Goal: Task Accomplishment & Management: Manage account settings

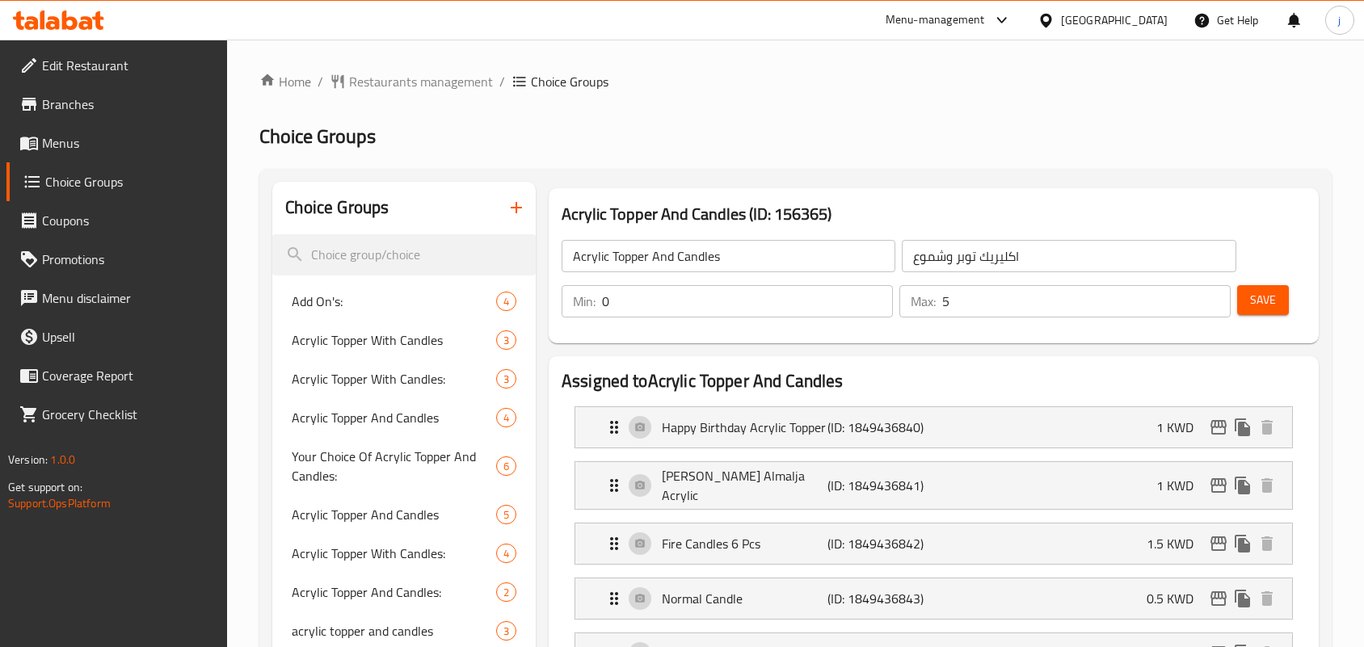
scroll to position [505, 0]
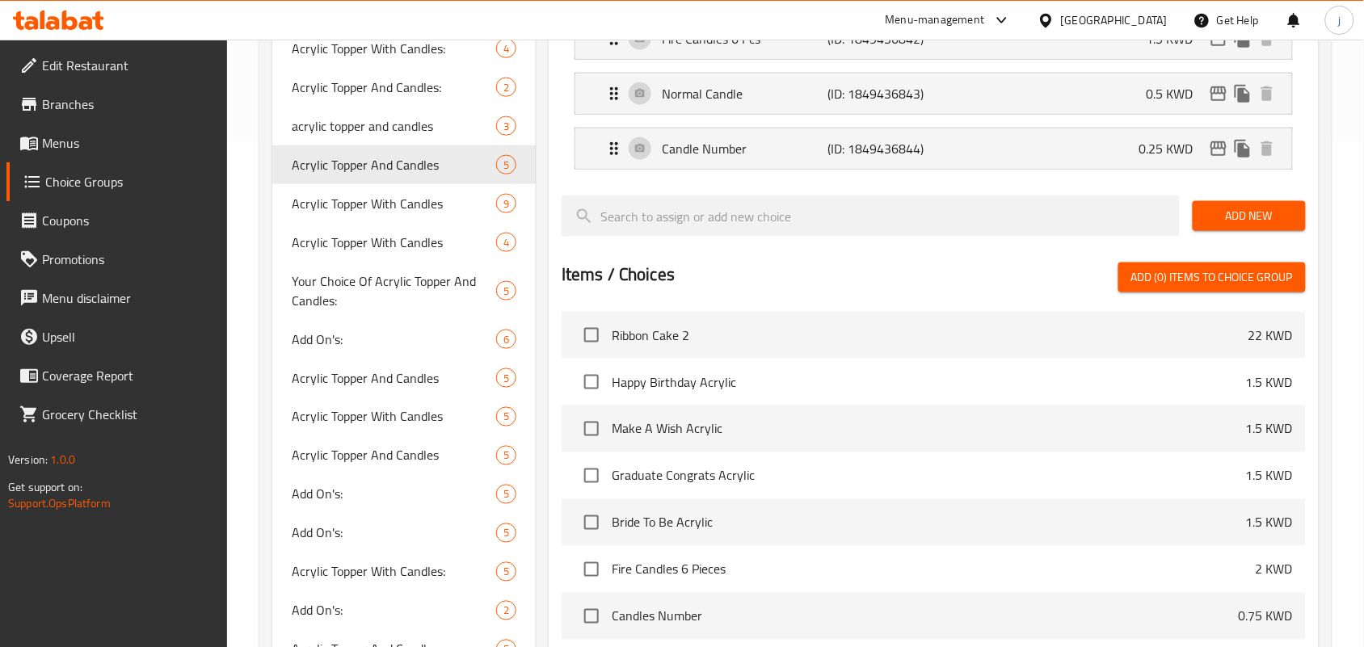
click at [1055, 17] on icon at bounding box center [1046, 20] width 17 height 17
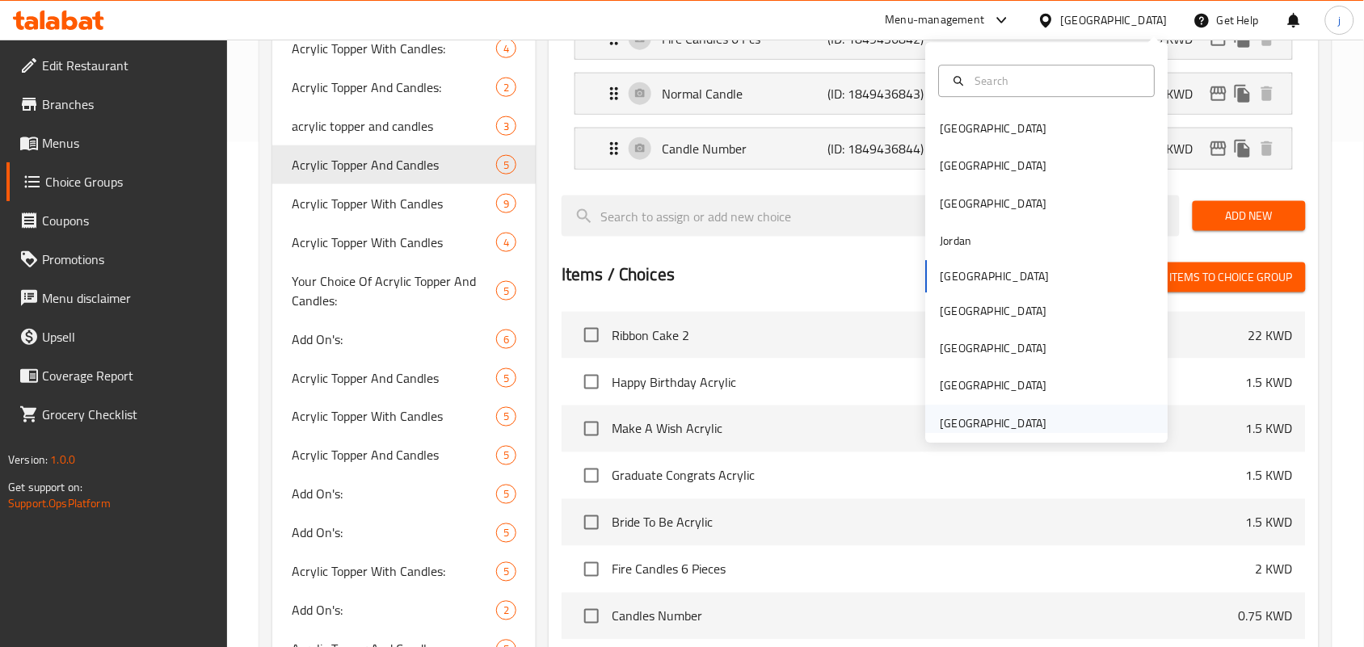
click at [1016, 419] on div "[GEOGRAPHIC_DATA]" at bounding box center [994, 424] width 107 height 18
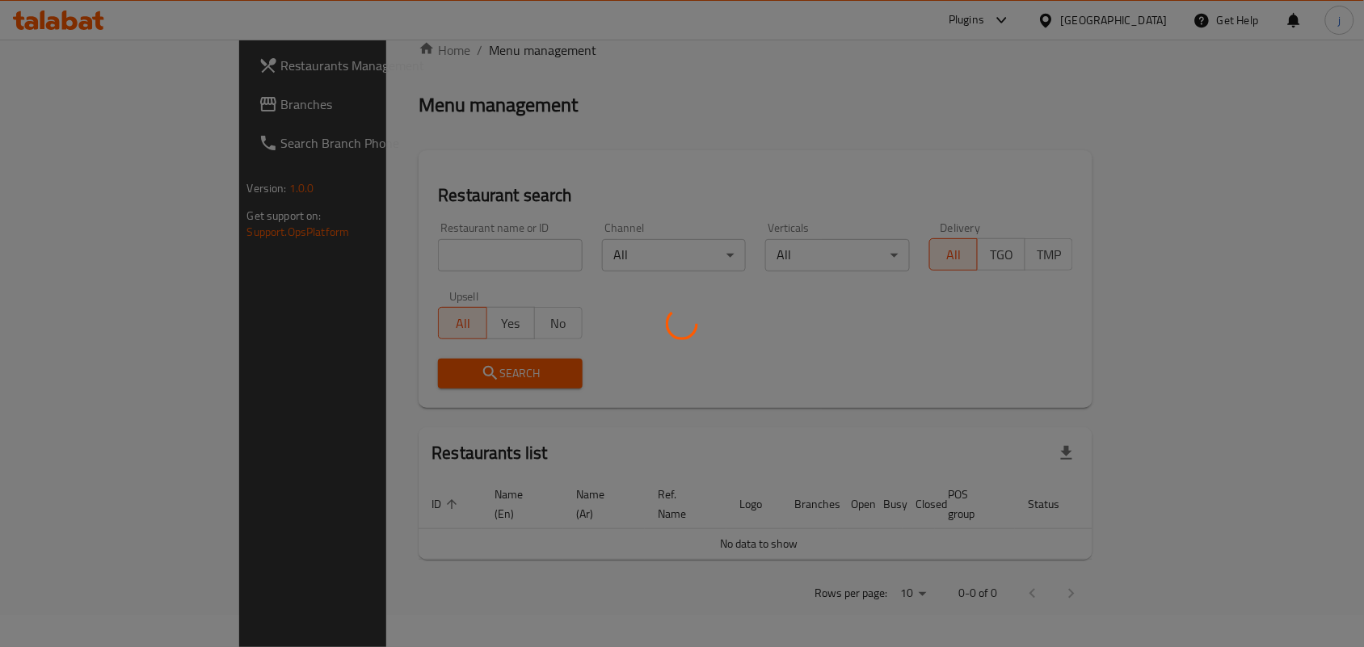
scroll to position [505, 0]
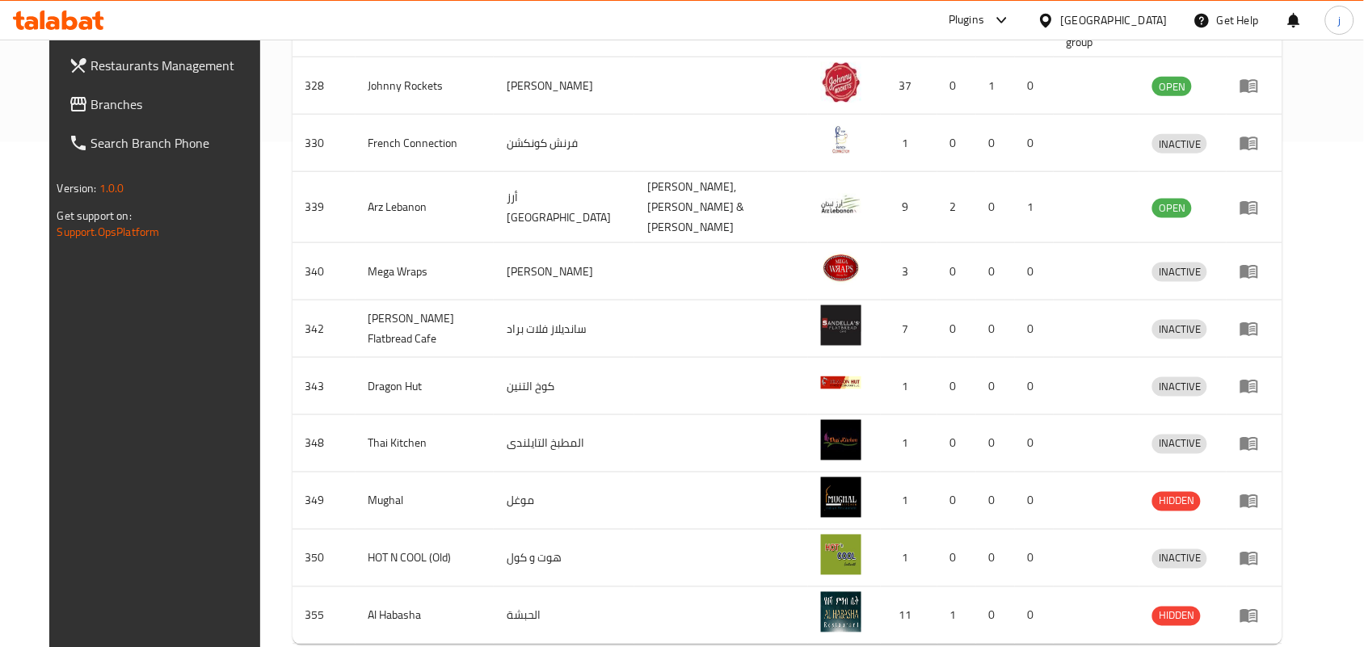
click at [91, 113] on span "Branches" at bounding box center [177, 104] width 173 height 19
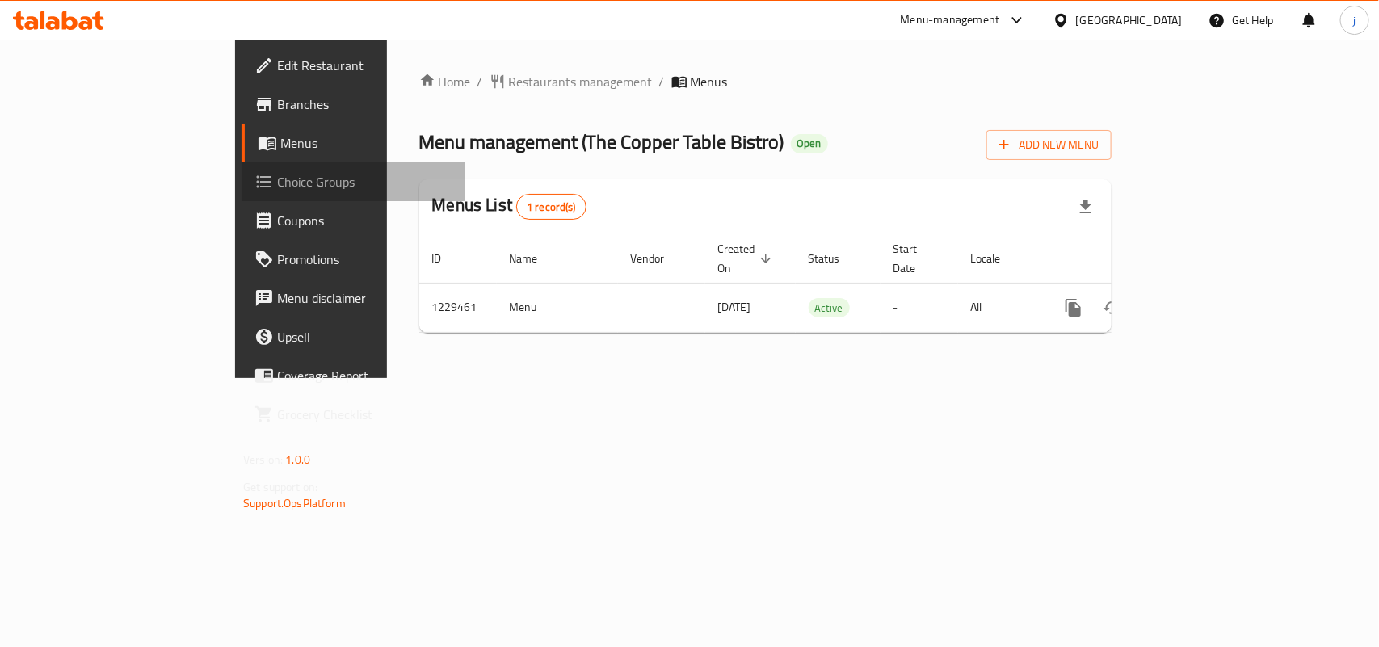
click at [277, 187] on span "Choice Groups" at bounding box center [364, 181] width 175 height 19
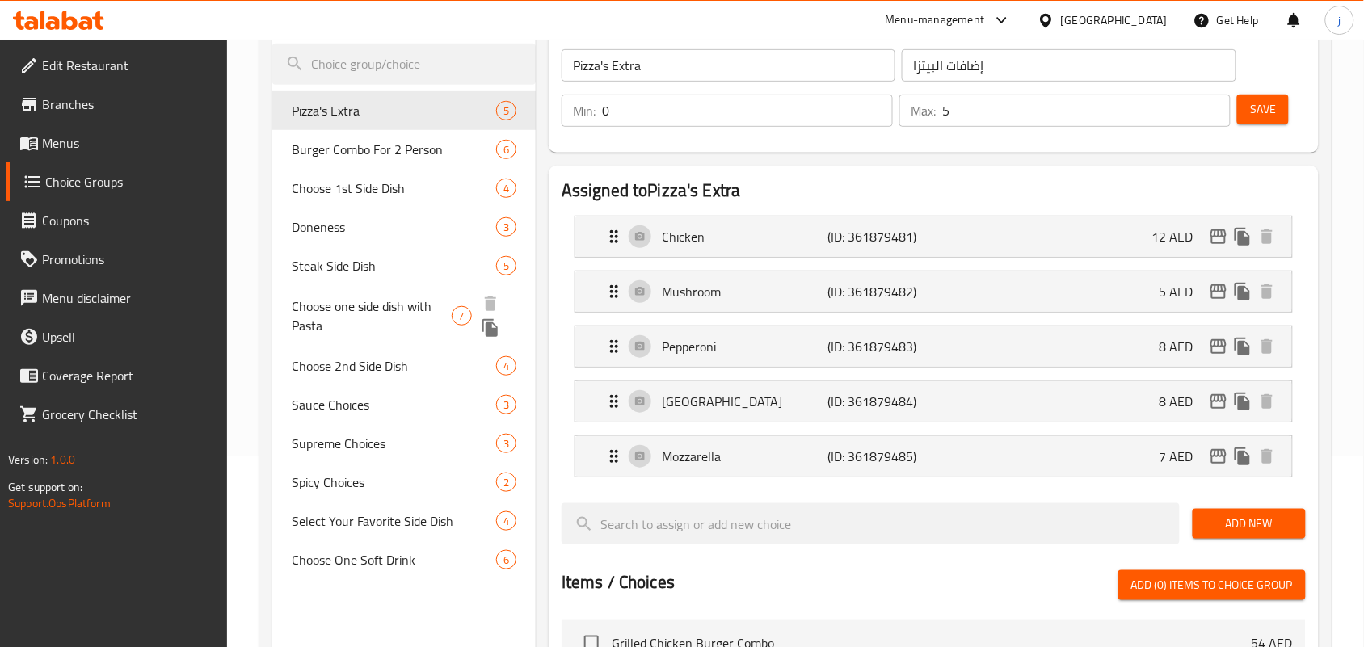
scroll to position [202, 0]
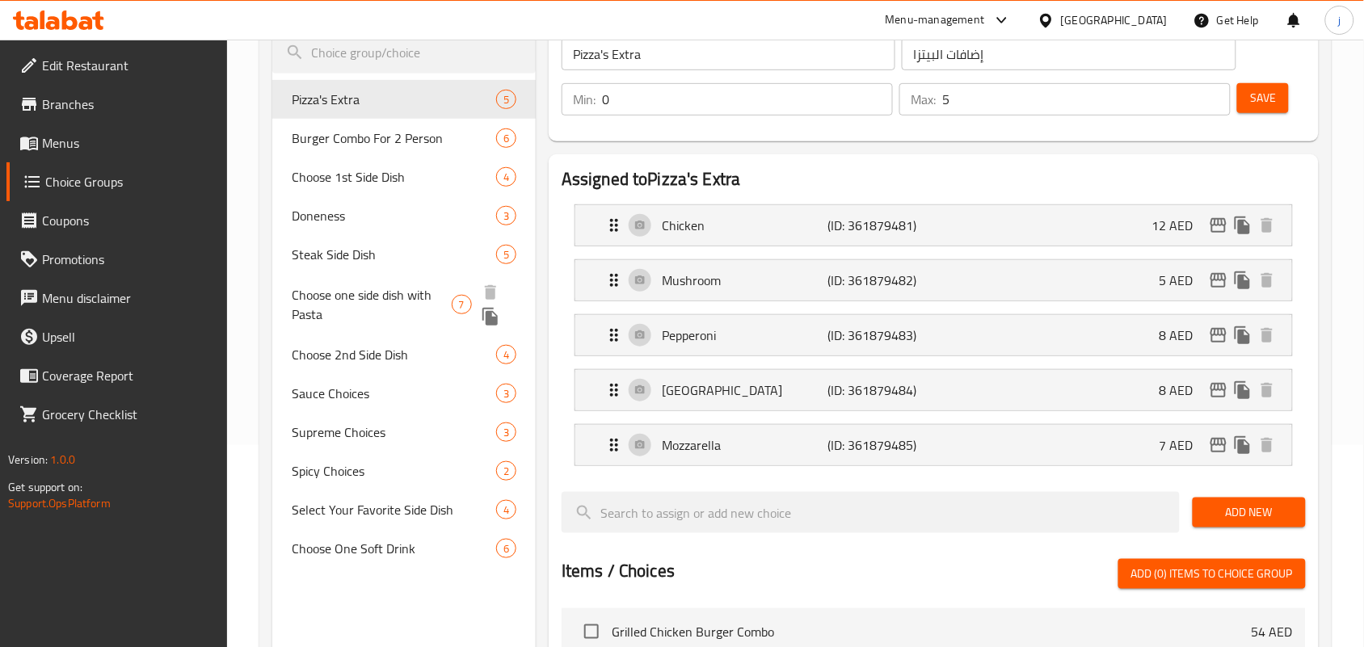
click at [338, 292] on span "Choose one side dish with Pasta" at bounding box center [371, 304] width 159 height 39
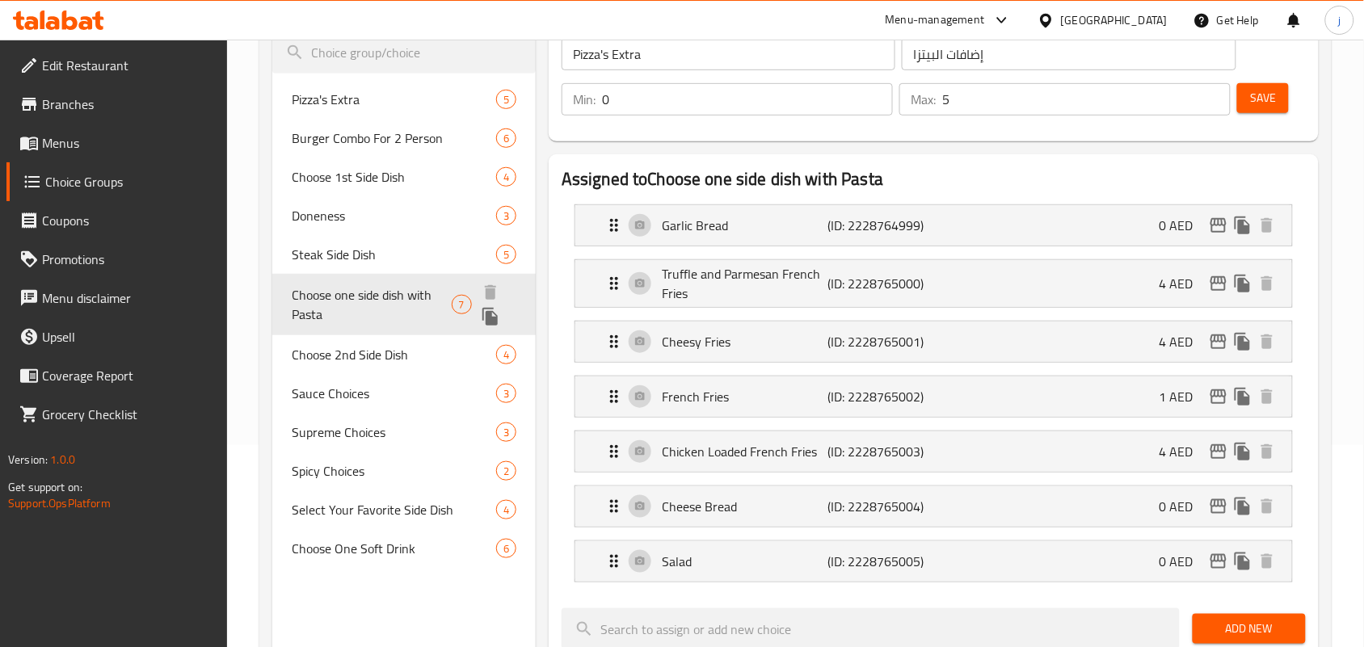
type input "Choose one side dish with Pasta"
type input "اختر طبقث جانبي مع الباستا"
type input "1"
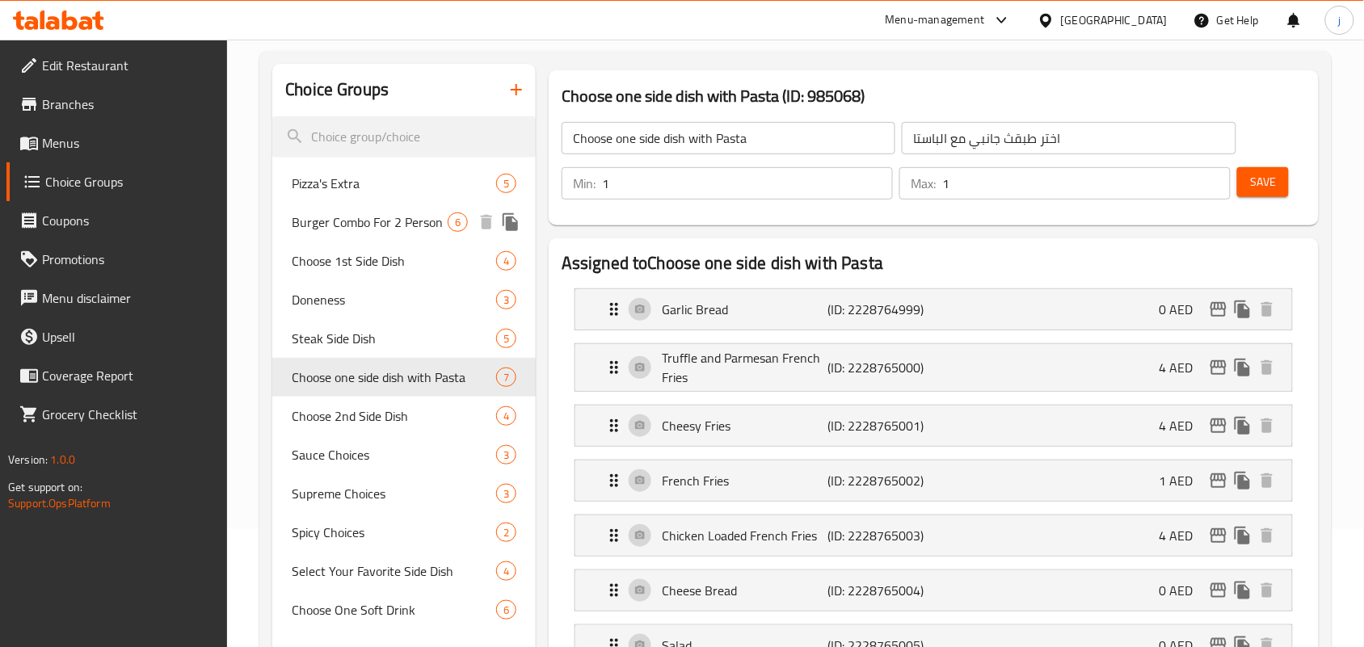
scroll to position [303, 0]
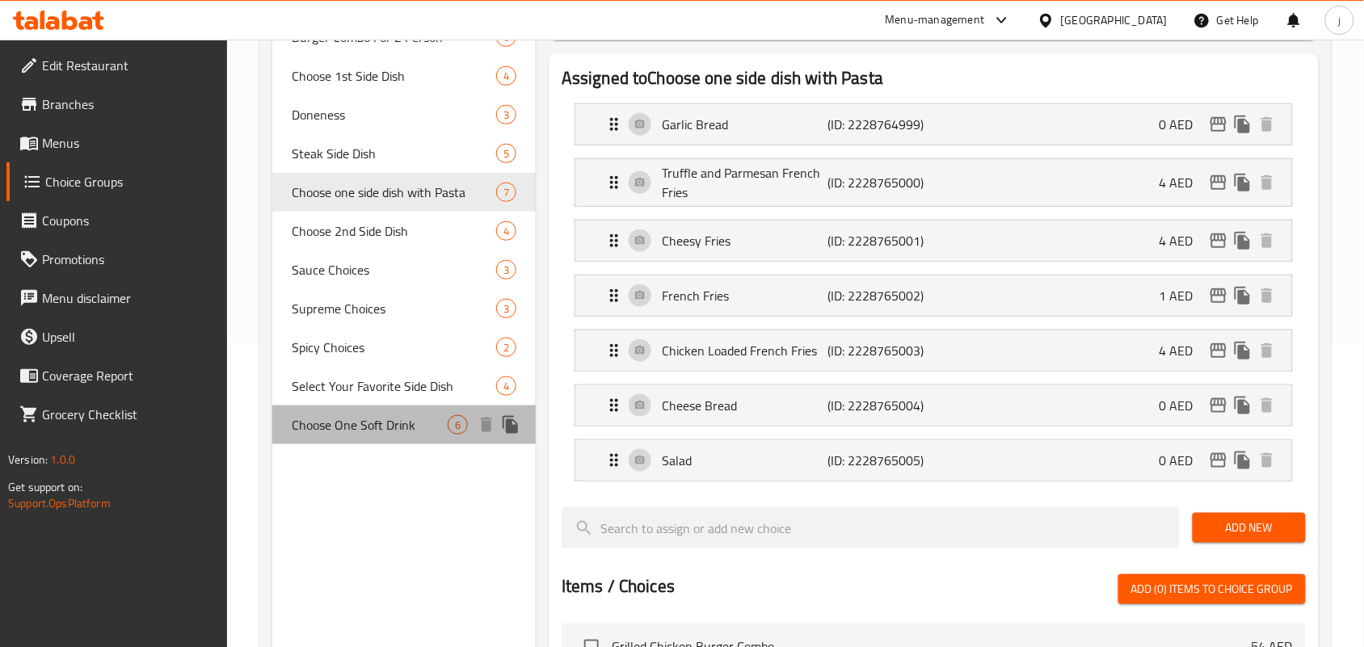
click at [358, 431] on span "Choose One Soft Drink" at bounding box center [370, 424] width 156 height 19
type input "Choose One Soft Drink"
type input "[PERSON_NAME] غازي و احد"
